Goal: Transaction & Acquisition: Download file/media

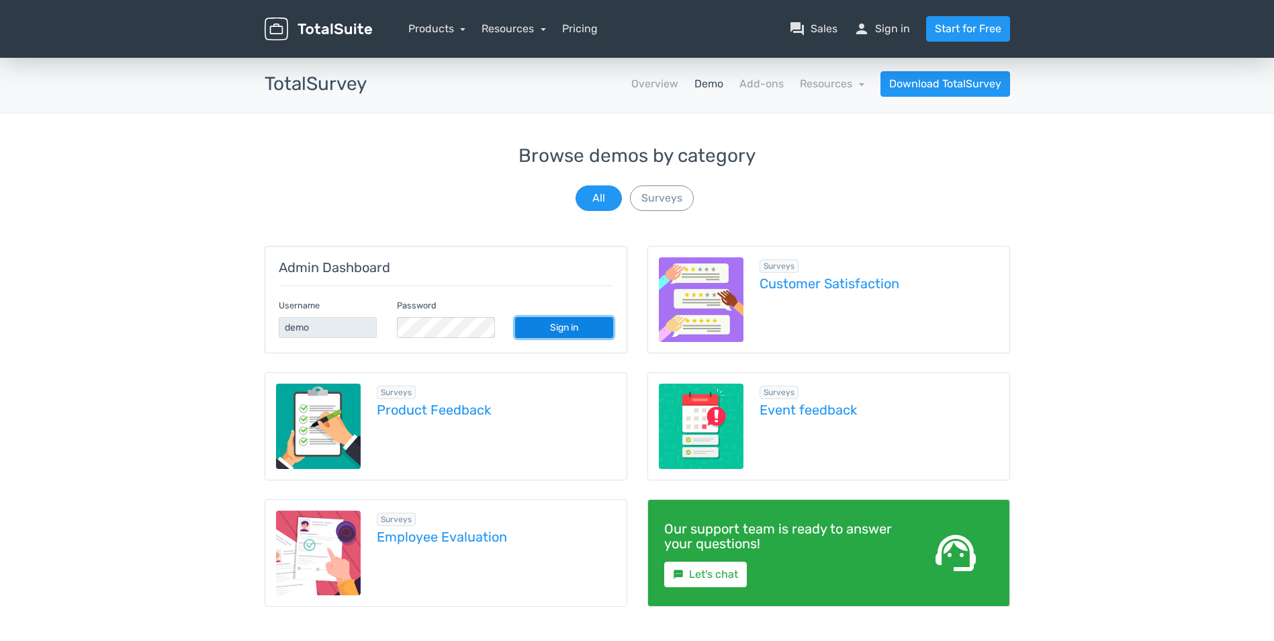
click at [569, 331] on link "Sign in" at bounding box center [564, 327] width 98 height 21
click at [654, 191] on button "Surveys" at bounding box center [662, 198] width 64 height 26
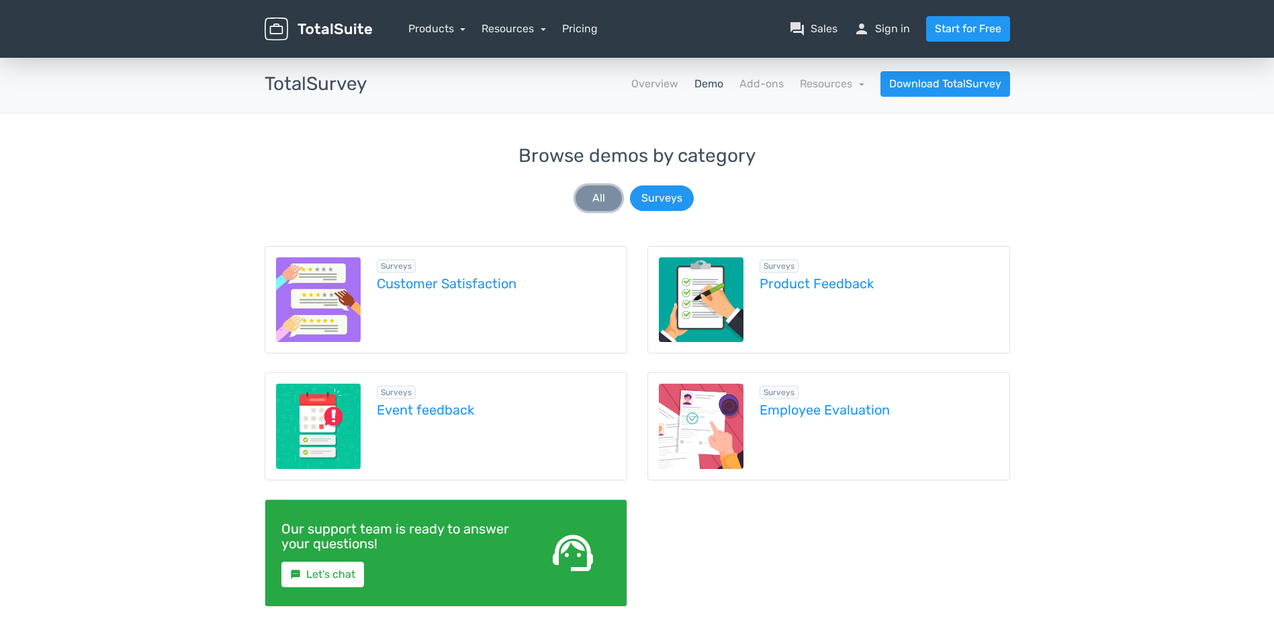
click at [597, 189] on button "All" at bounding box center [598, 198] width 46 height 26
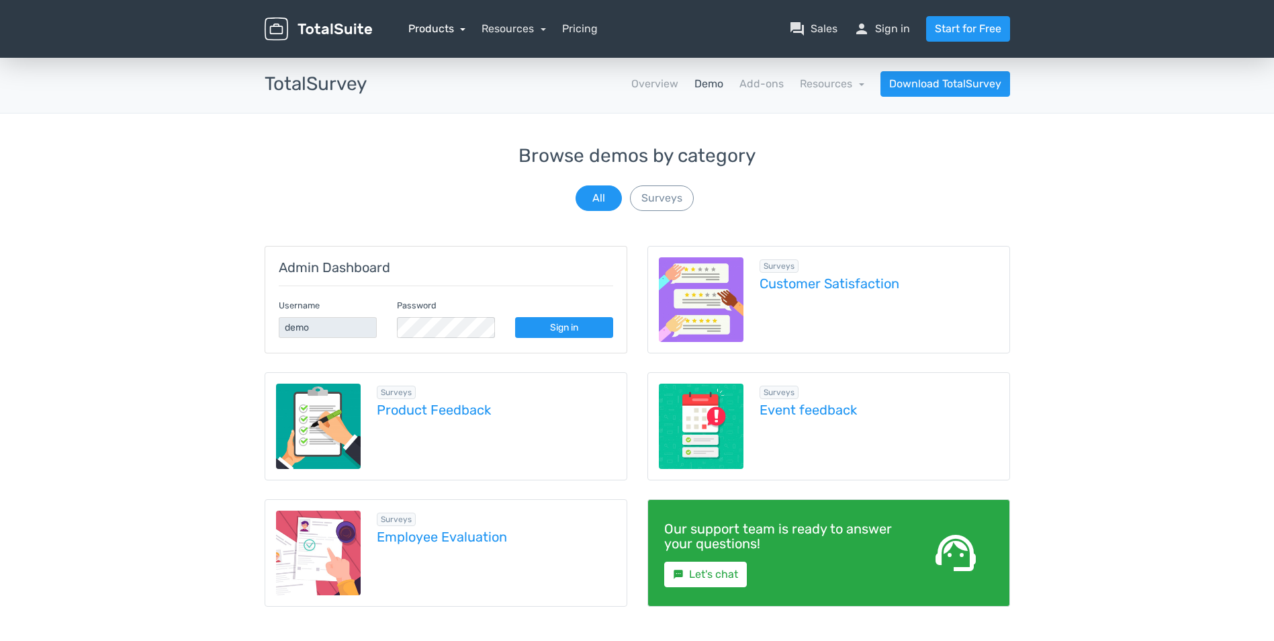
click at [465, 27] on link "Products" at bounding box center [437, 28] width 58 height 13
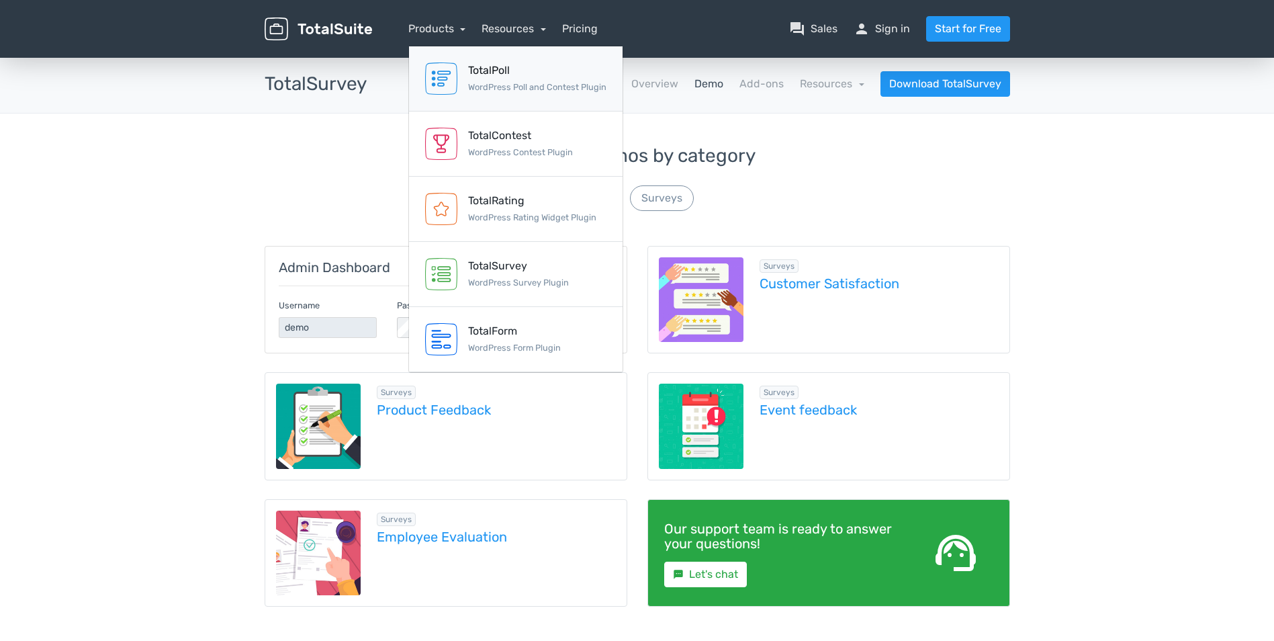
click at [528, 73] on div "TotalPoll" at bounding box center [537, 70] width 138 height 16
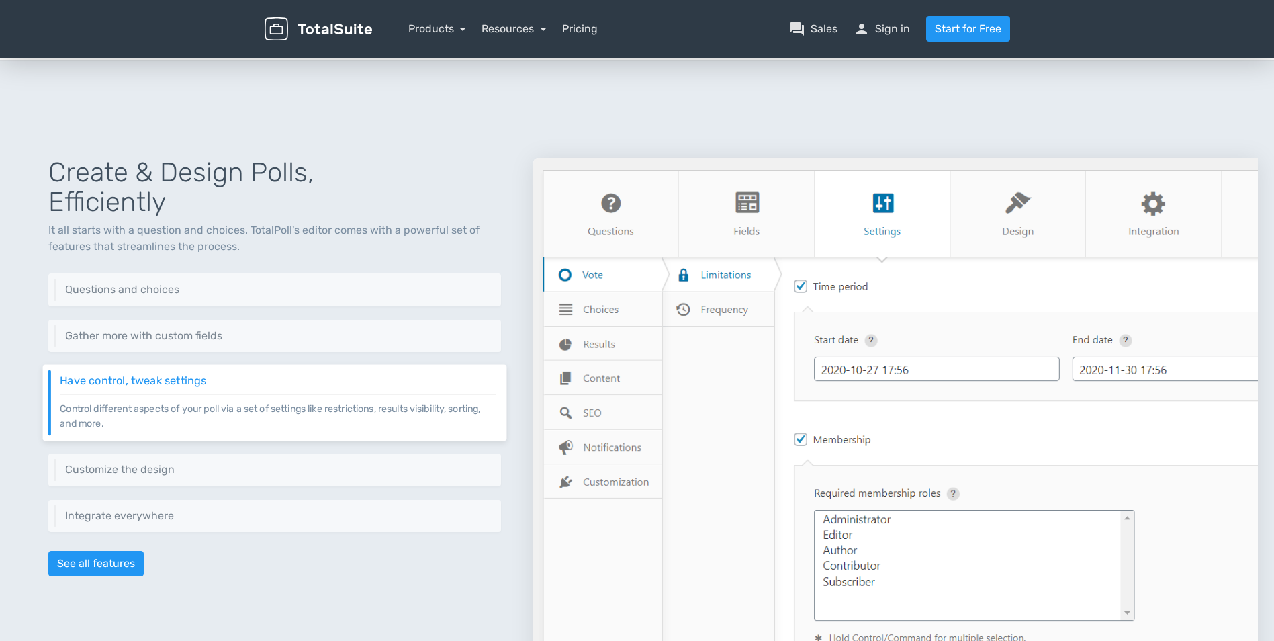
scroll to position [443, 0]
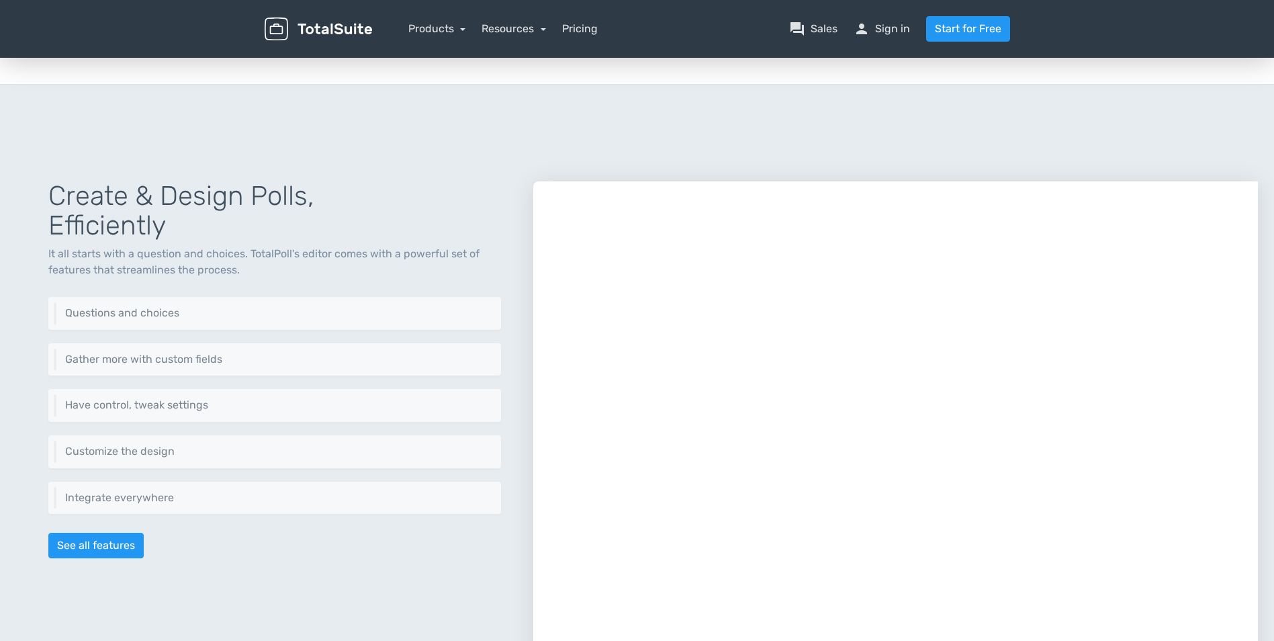
click at [1148, 391] on div at bounding box center [895, 469] width 724 height 577
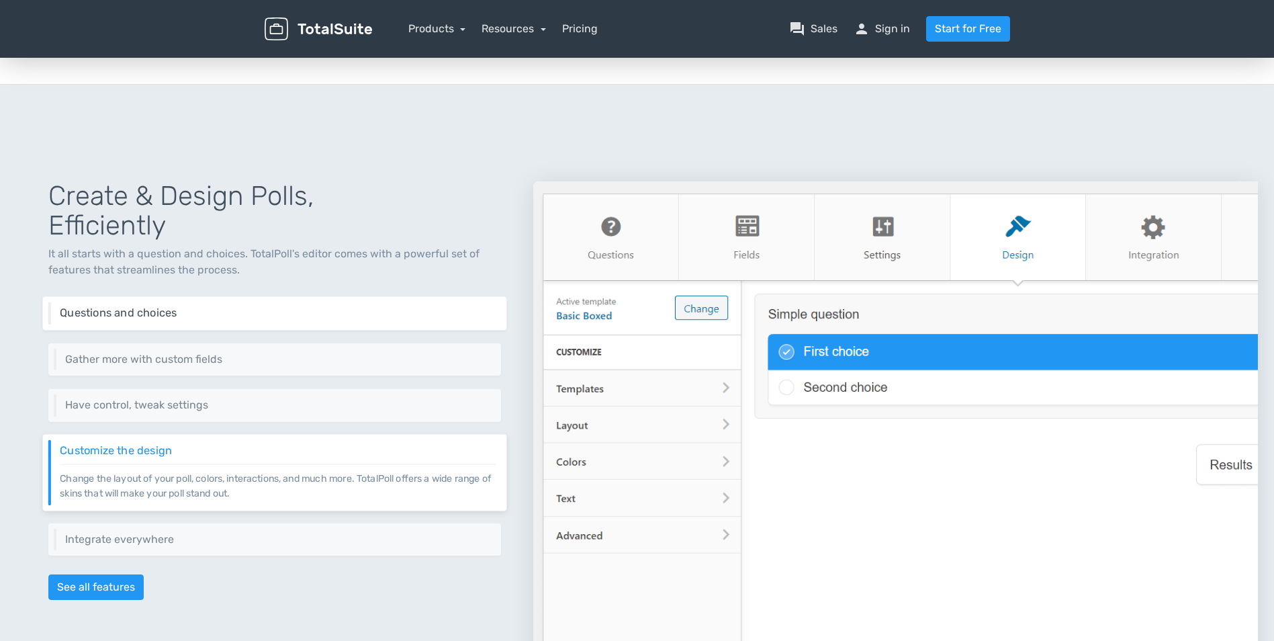
click at [215, 302] on div "Questions and choices Add one or as many questions as you need. Furthermore, ad…" at bounding box center [275, 314] width 464 height 34
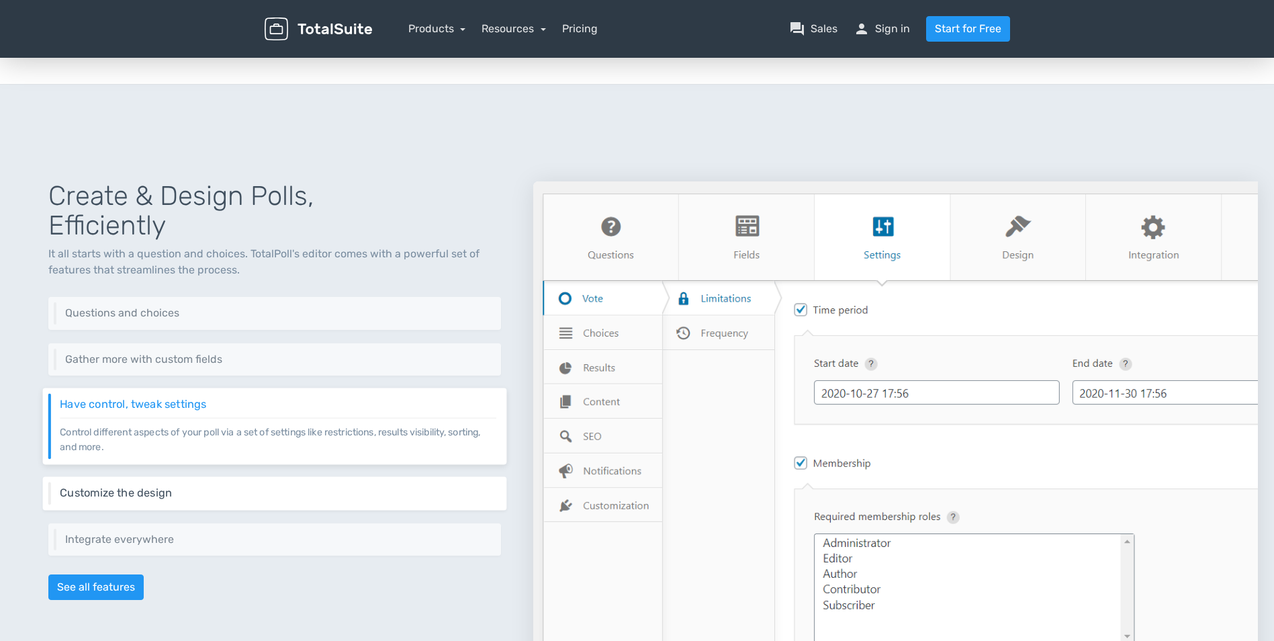
click at [173, 491] on h6 "Customize the design" at bounding box center [278, 493] width 436 height 12
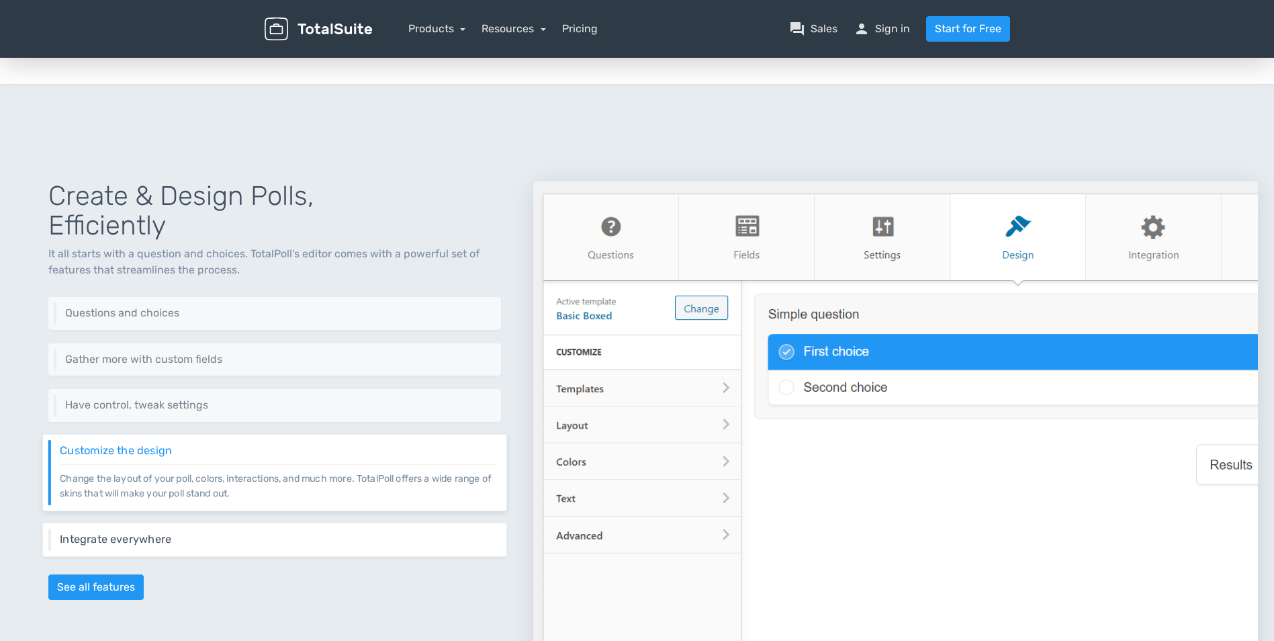
click at [175, 535] on h6 "Integrate everywhere" at bounding box center [278, 538] width 436 height 12
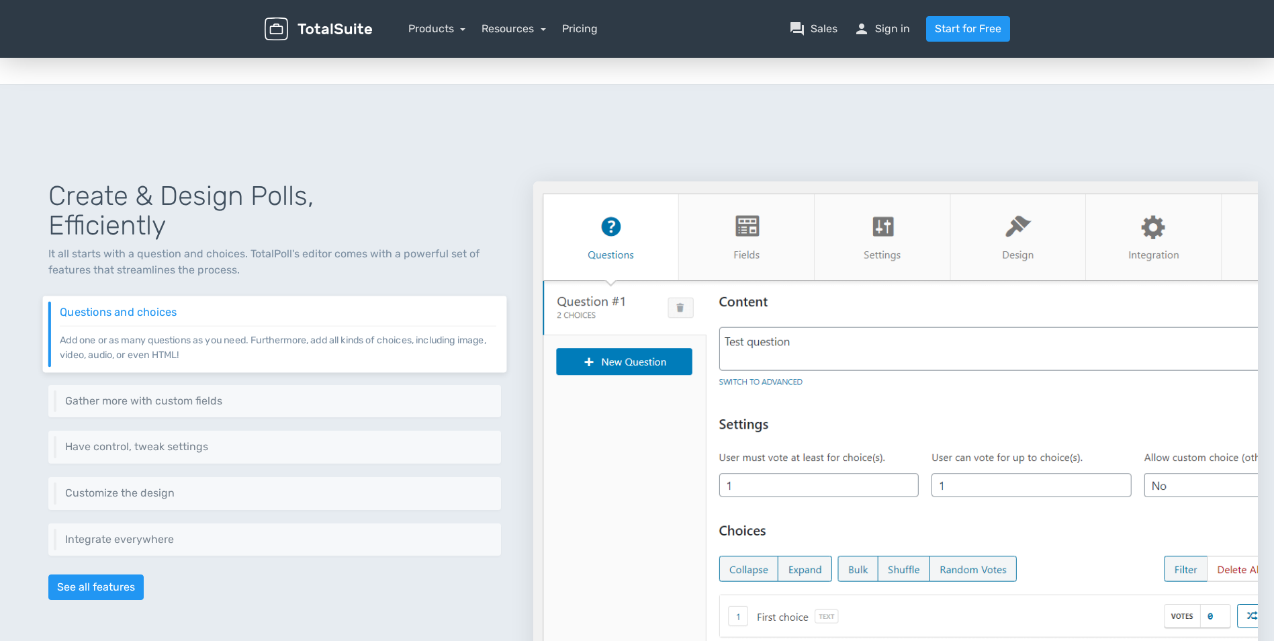
click at [234, 332] on p "Add one or as many questions as you need. Furthermore, add all kinds of choices…" at bounding box center [278, 343] width 436 height 36
click at [207, 399] on h6 "Gather more with custom fields" at bounding box center [278, 401] width 436 height 12
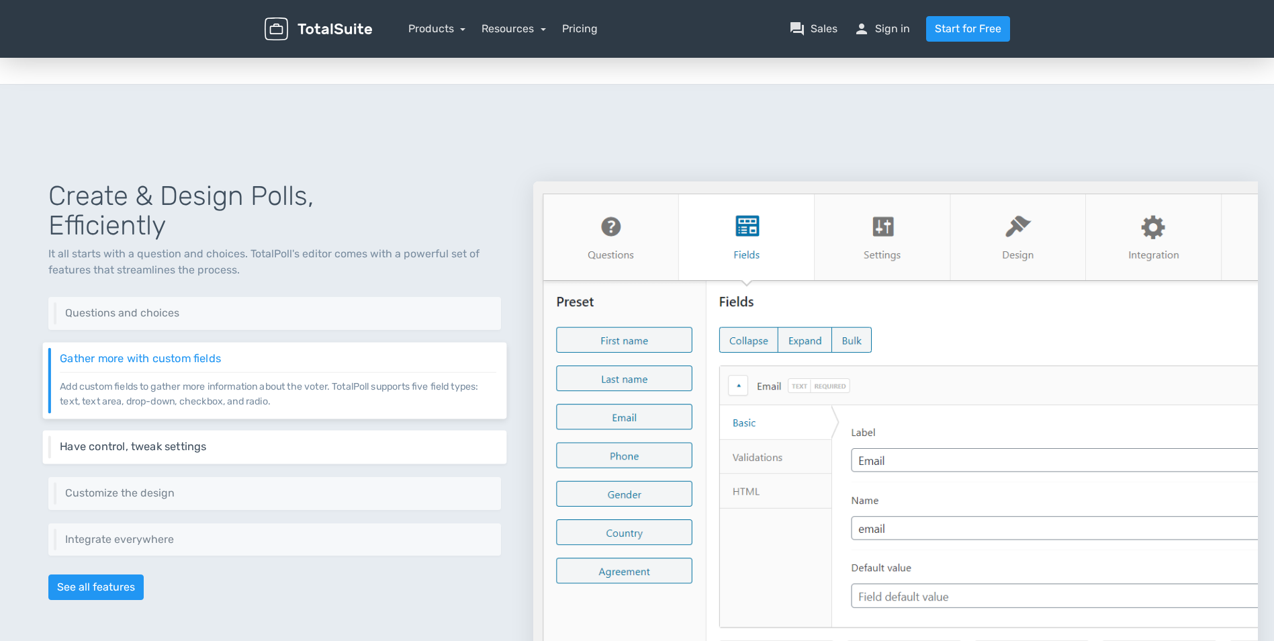
click at [227, 443] on h6 "Have control, tweak settings" at bounding box center [278, 446] width 436 height 12
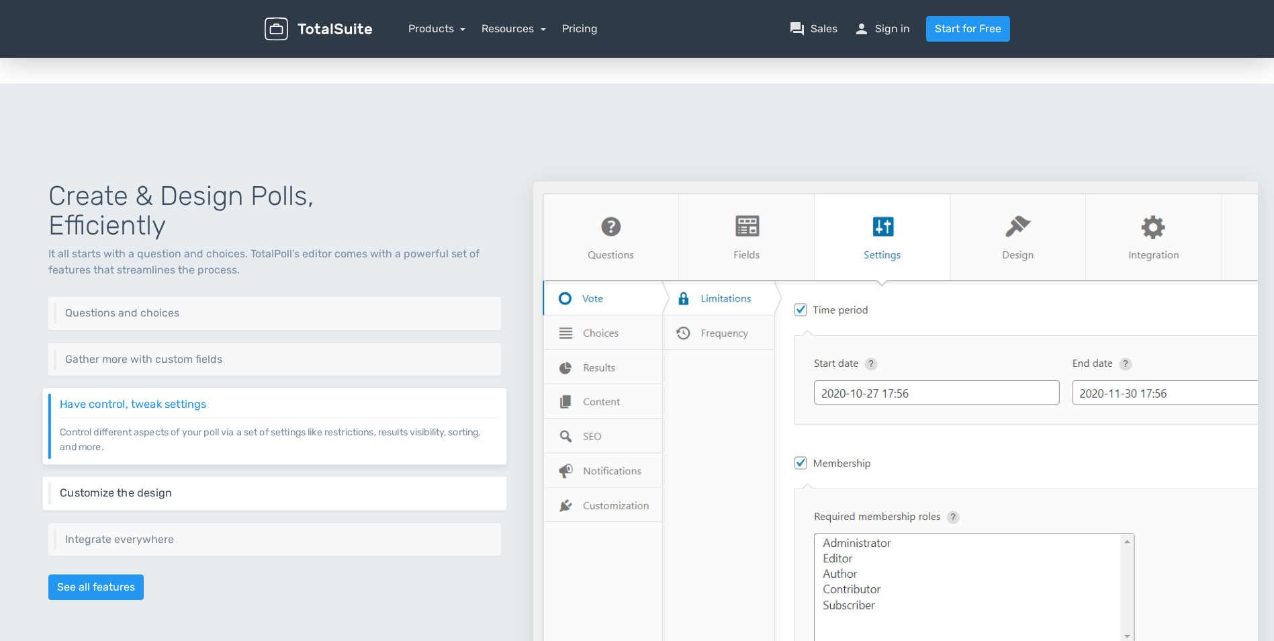
click at [177, 499] on p "Change the layout of your poll, colors, interactions, and much more. TotalPoll …" at bounding box center [278, 499] width 436 height 1
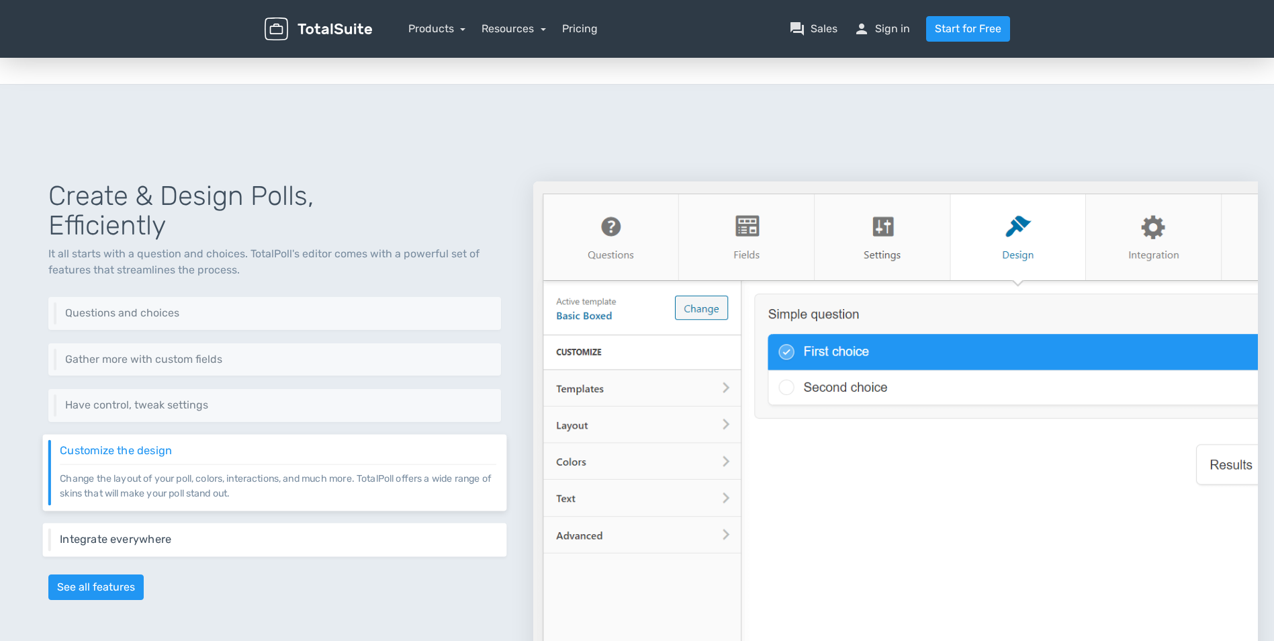
click at [179, 544] on h6 "Integrate everywhere" at bounding box center [278, 538] width 436 height 12
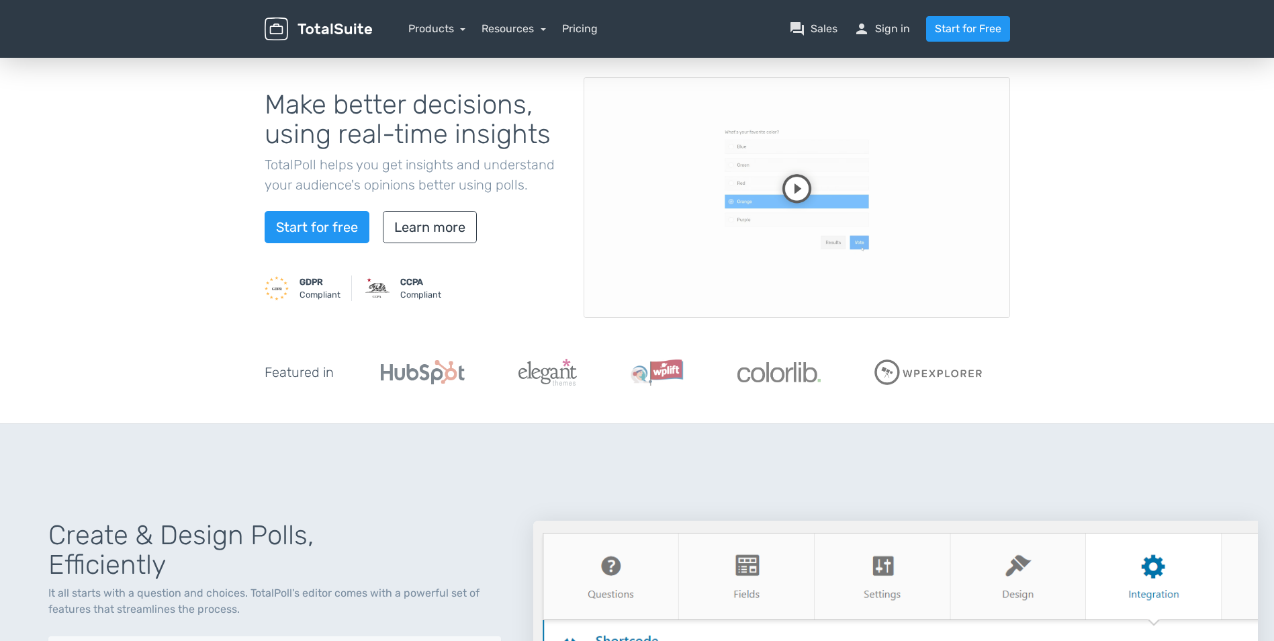
scroll to position [0, 0]
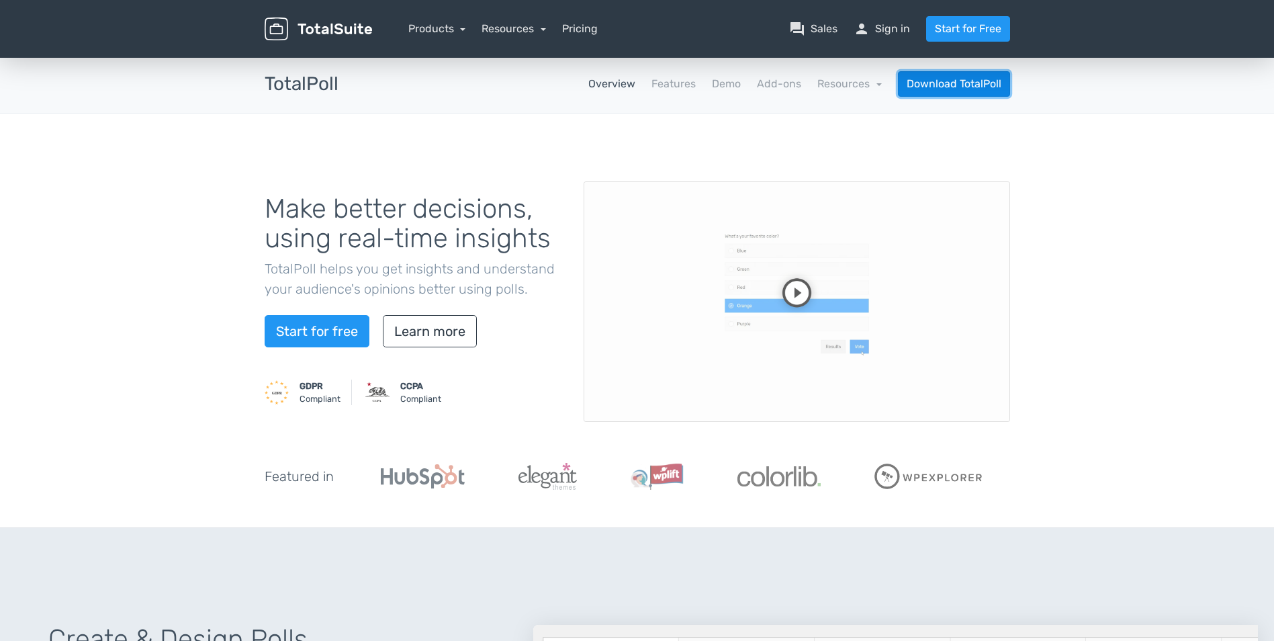
click at [959, 85] on link "Download TotalPoll" at bounding box center [954, 84] width 112 height 26
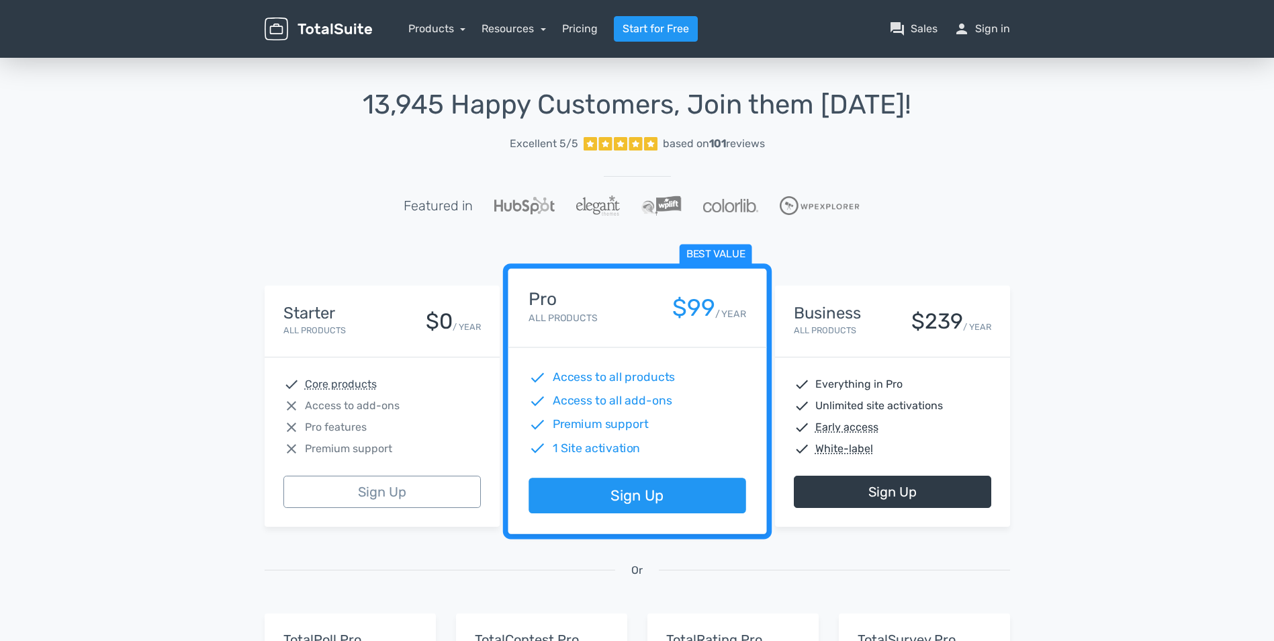
drag, startPoint x: 99, startPoint y: 369, endPoint x: 166, endPoint y: 202, distance: 179.5
click at [166, 202] on div "13,945 Happy Customers, Join them [DATE]! Excellent 5/5 based on 101 reviews Fe…" at bounding box center [637, 496] width 1274 height 882
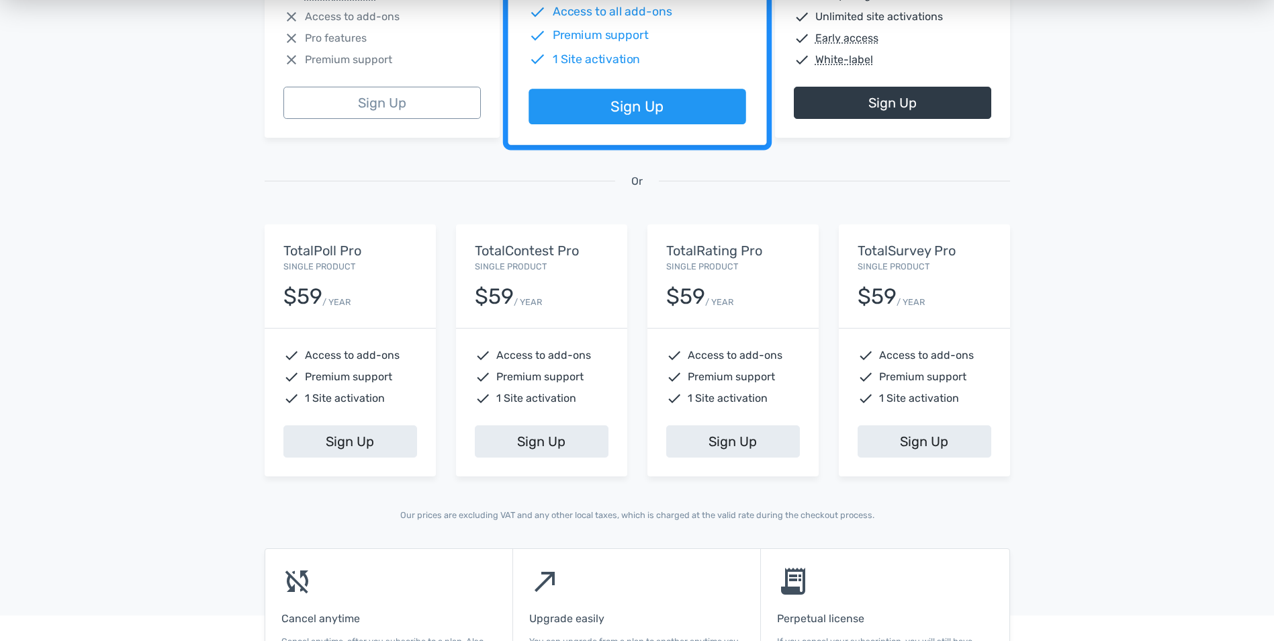
scroll to position [403, 0]
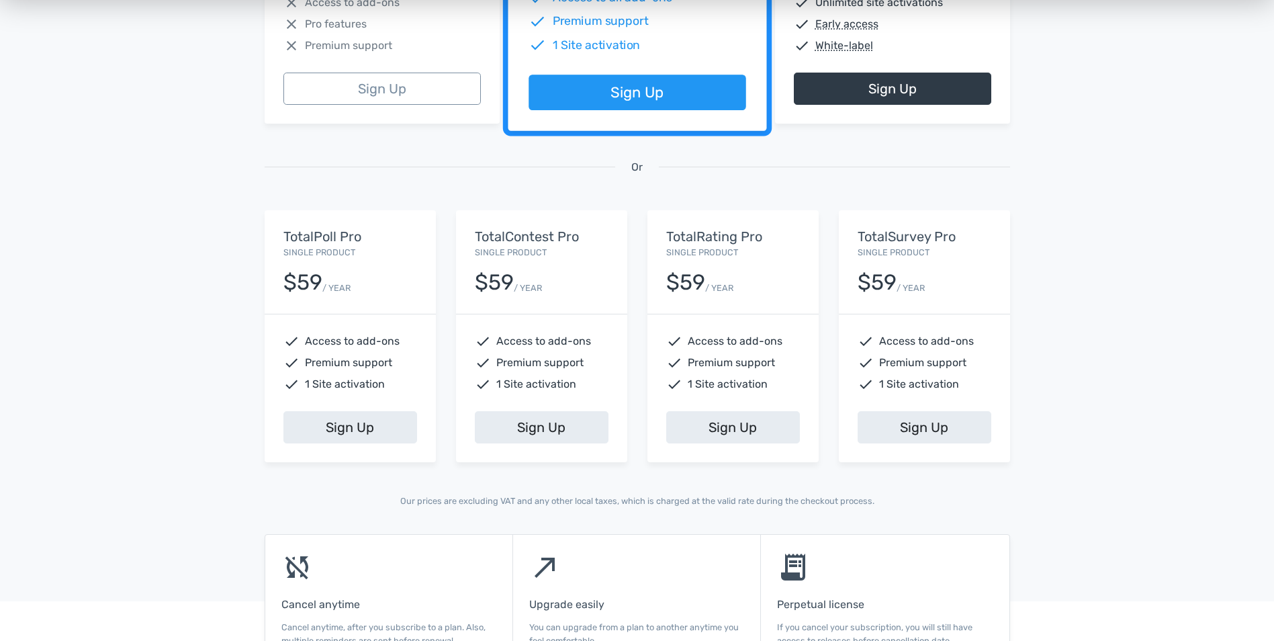
click at [827, 356] on div "TotalRating Pro Single Product $59 / YEAR check Access to add-ons check Premium…" at bounding box center [732, 335] width 191 height 251
click at [847, 459] on div "Sign Up" at bounding box center [924, 436] width 171 height 51
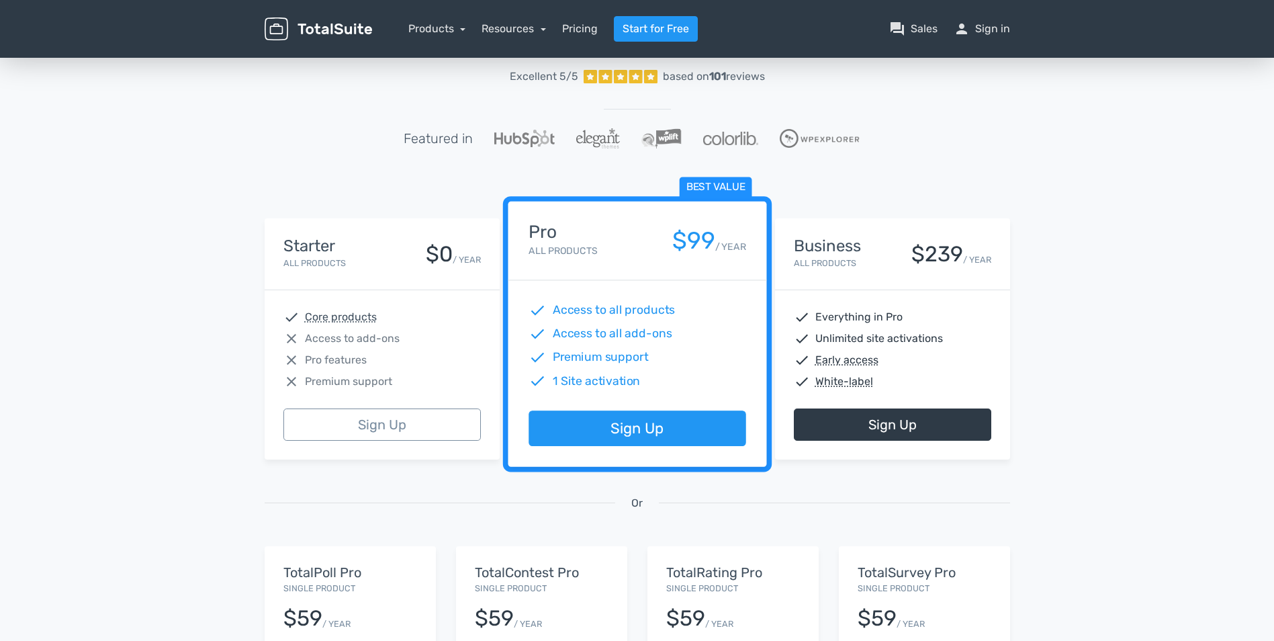
scroll to position [0, 0]
